Goal: Navigation & Orientation: Find specific page/section

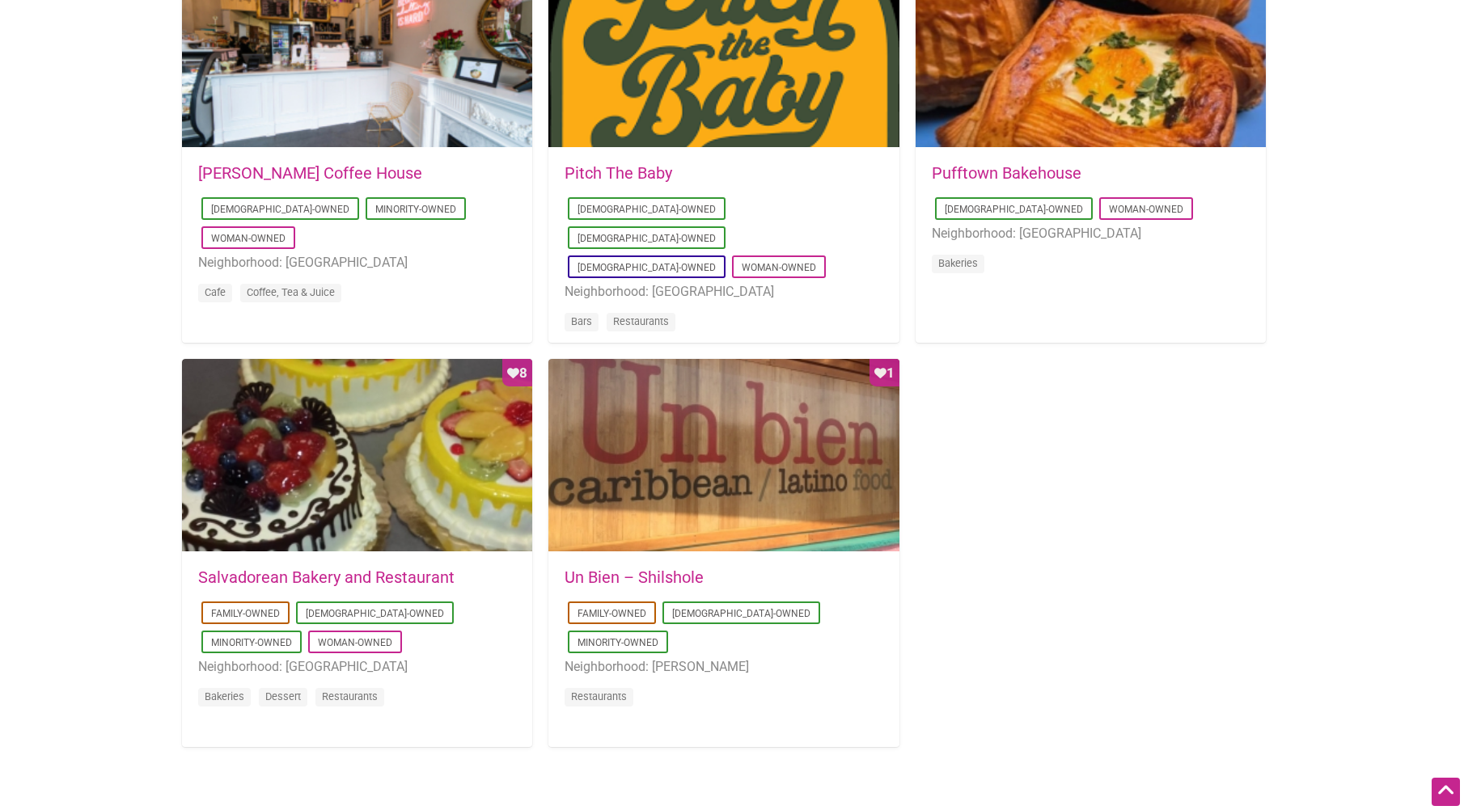
scroll to position [1051, 0]
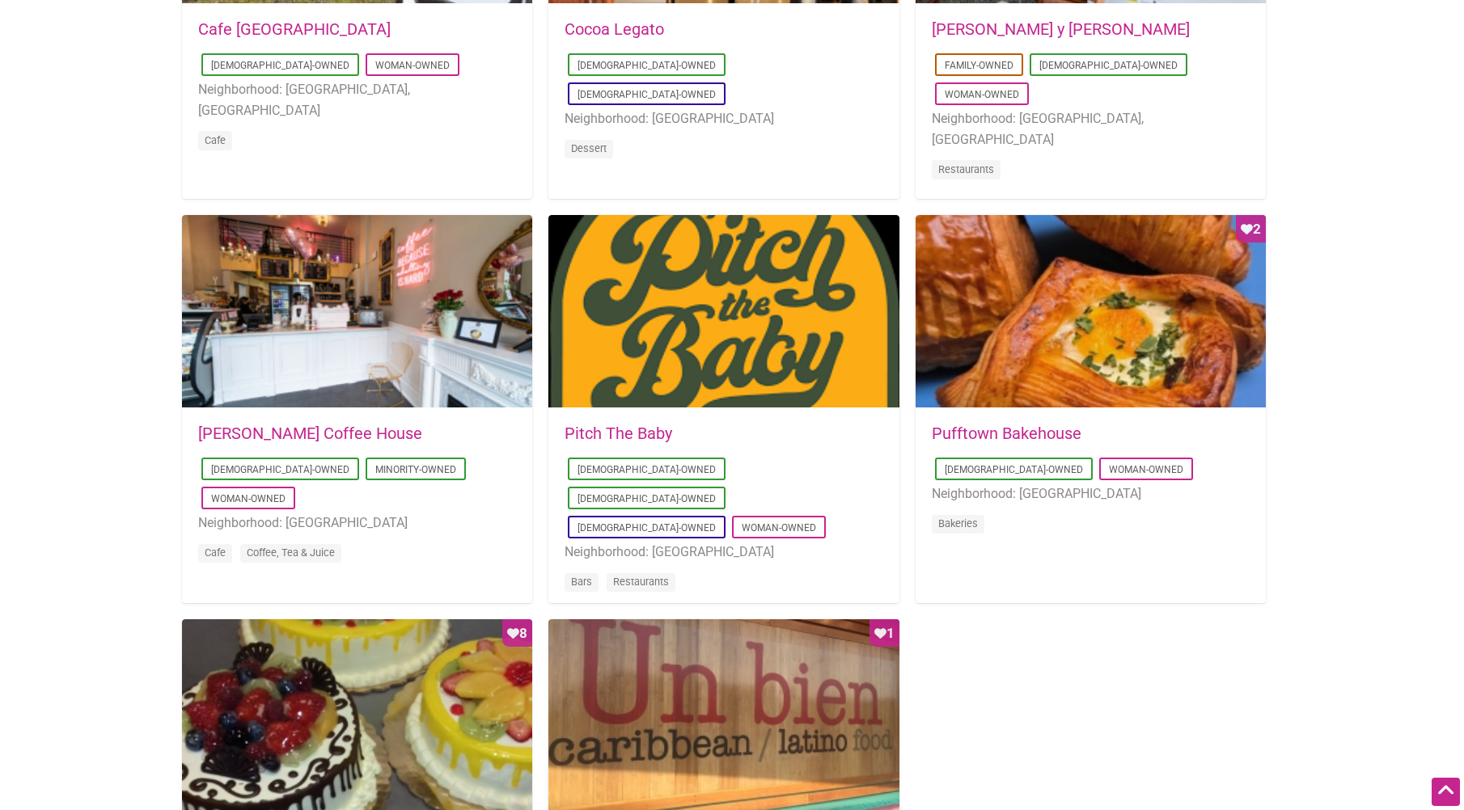
click at [250, 435] on link "[PERSON_NAME] Coffee House" at bounding box center [310, 433] width 224 height 19
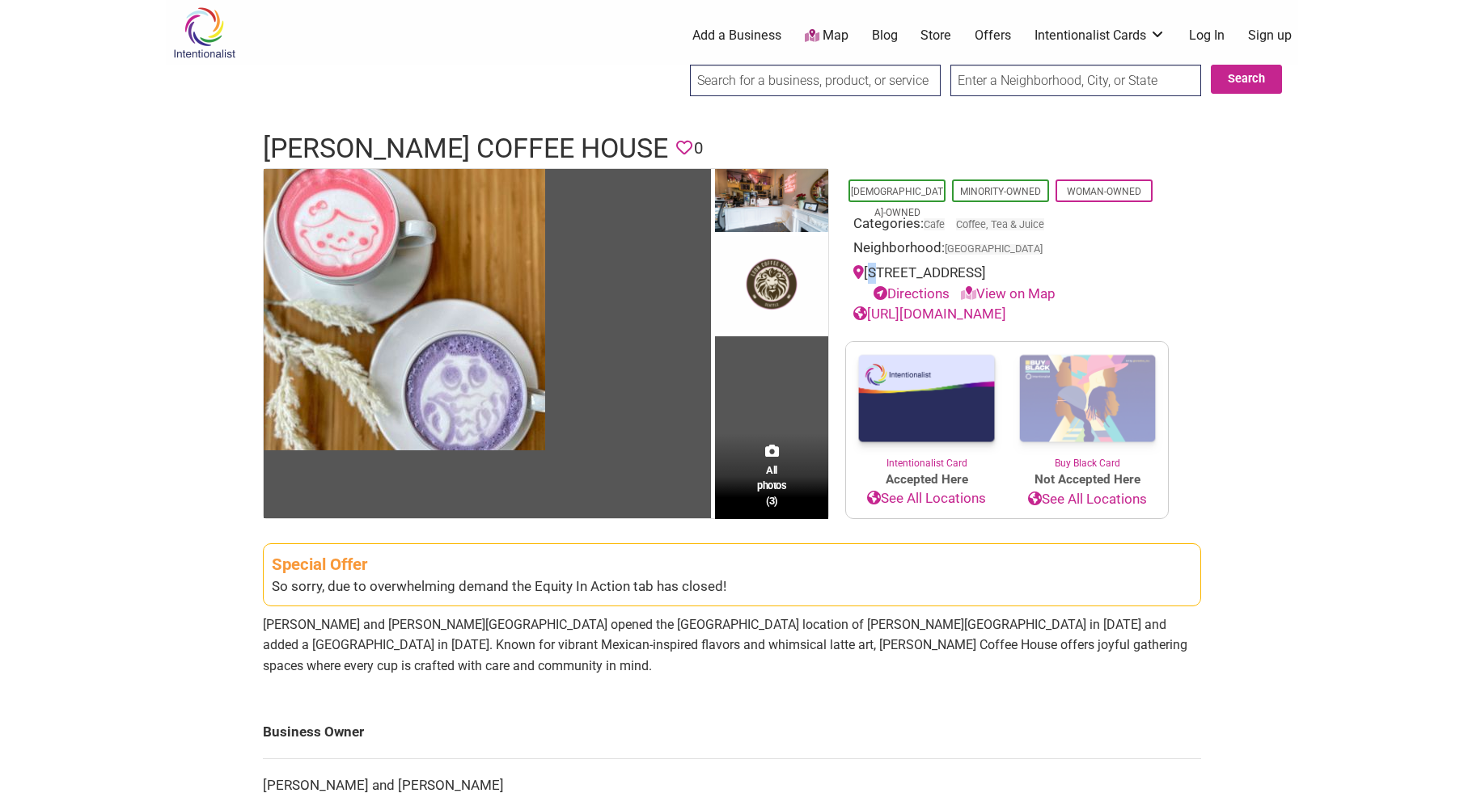
click at [872, 273] on div "[STREET_ADDRESS] Directions View on Map" at bounding box center [1006, 283] width 307 height 41
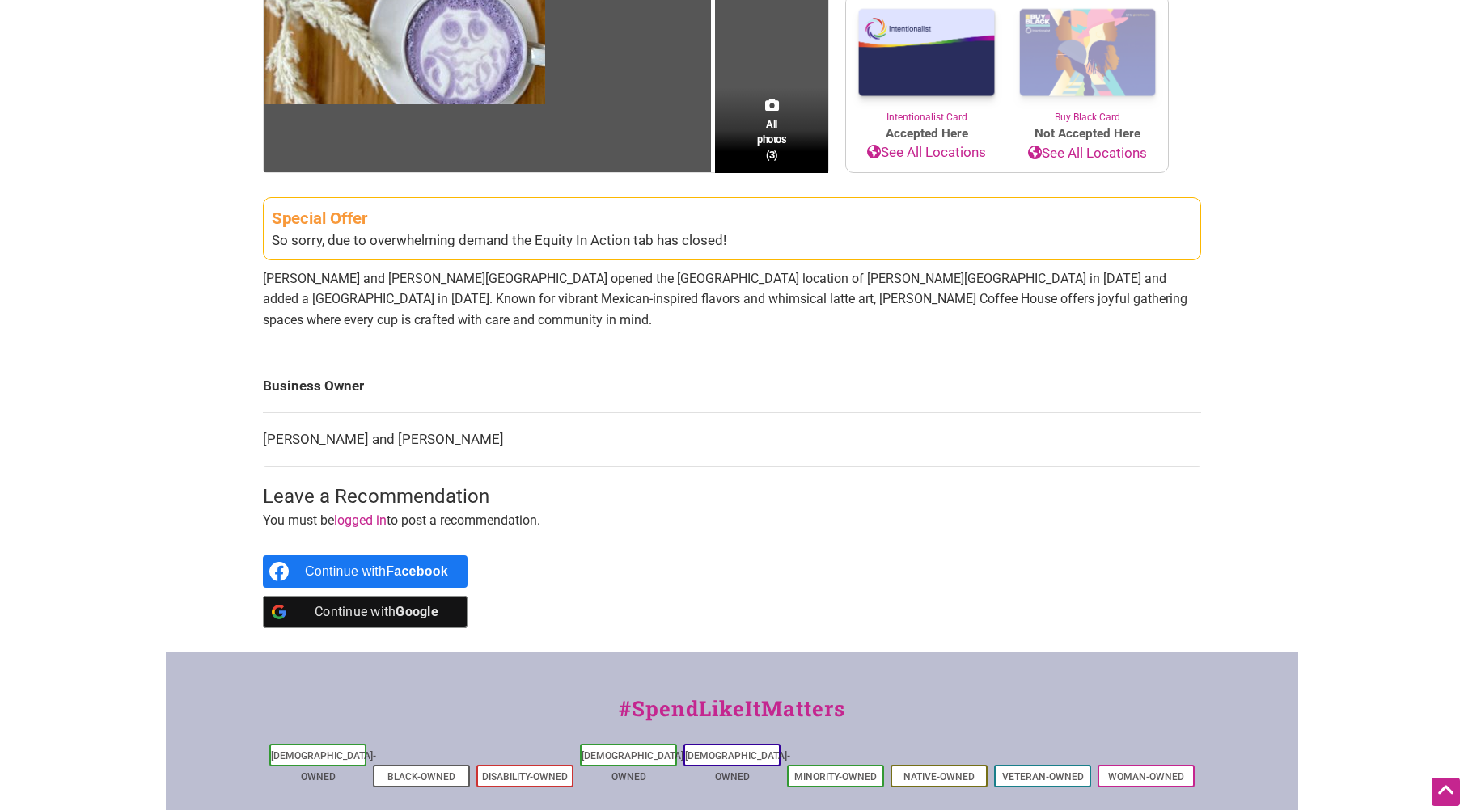
scroll to position [323, 0]
